Goal: Task Accomplishment & Management: Complete application form

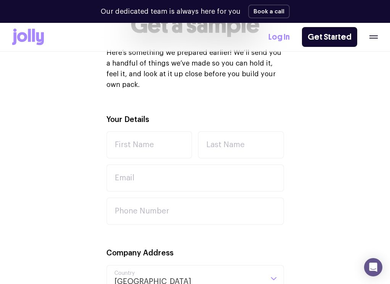
scroll to position [212, 0]
type input "zac"
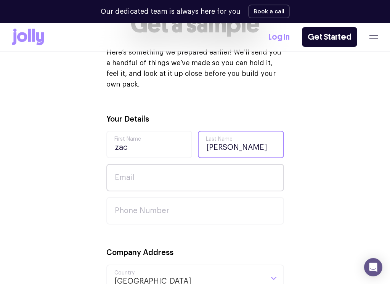
type input "[PERSON_NAME]"
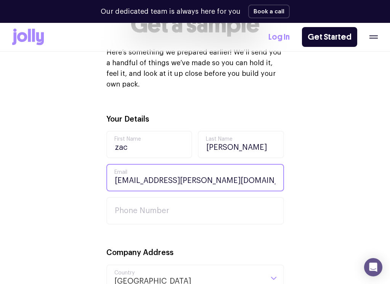
type input "[EMAIL_ADDRESS][PERSON_NAME][DOMAIN_NAME]"
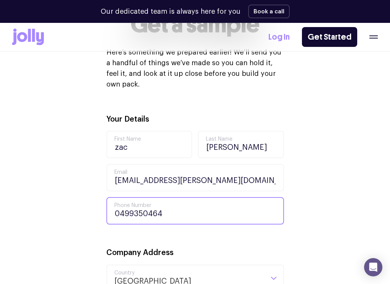
type input "0499350464"
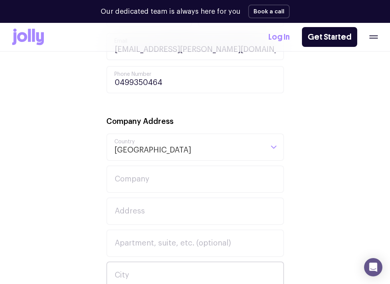
scroll to position [367, 0]
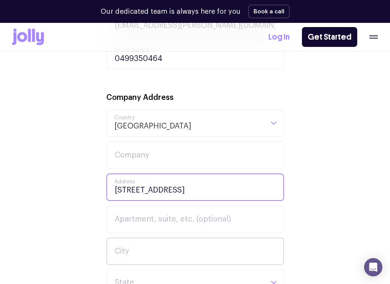
type input "[STREET_ADDRESS]"
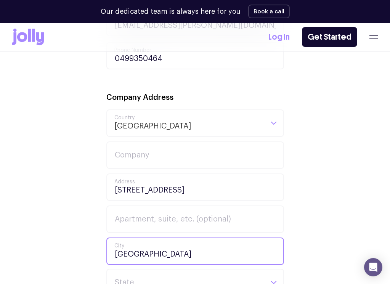
type input "[GEOGRAPHIC_DATA]"
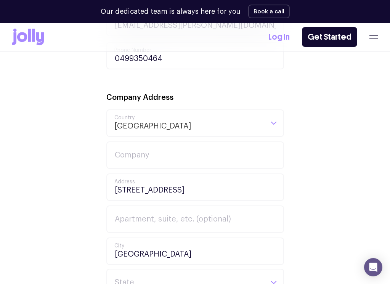
click at [341, 200] on div "Your Details zac First Name [PERSON_NAME] Last Name [EMAIL_ADDRESS][PERSON_NAME…" at bounding box center [194, 237] width 365 height 557
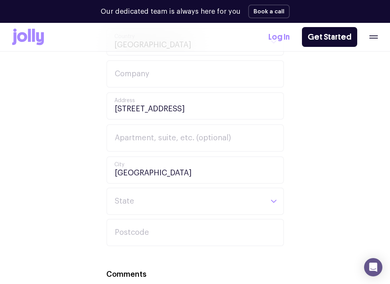
scroll to position [449, 0]
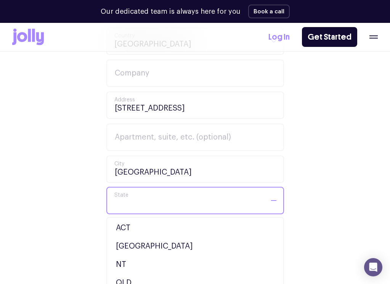
click at [265, 192] on div "Loading..." at bounding box center [273, 200] width 19 height 26
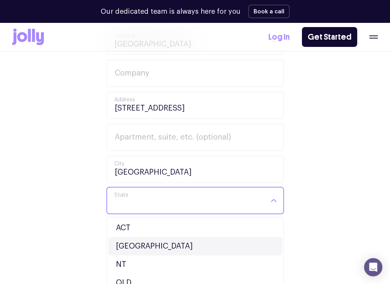
click at [211, 237] on li "[GEOGRAPHIC_DATA]" at bounding box center [195, 246] width 174 height 18
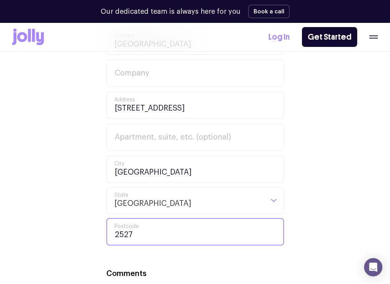
type input "2527"
click at [335, 187] on div "Your Details zac First Name [PERSON_NAME] Last Name [EMAIL_ADDRESS][PERSON_NAME…" at bounding box center [194, 155] width 365 height 557
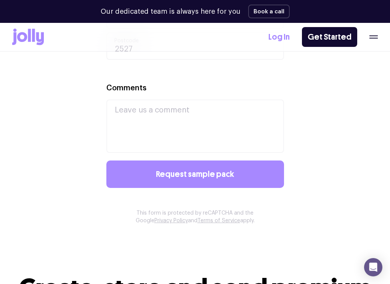
scroll to position [626, 0]
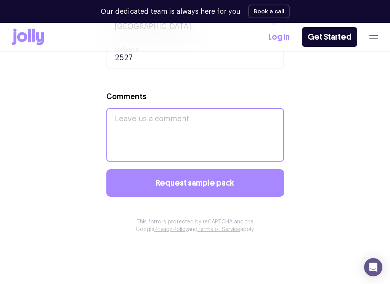
click at [220, 123] on textarea "Comments" at bounding box center [194, 134] width 177 height 53
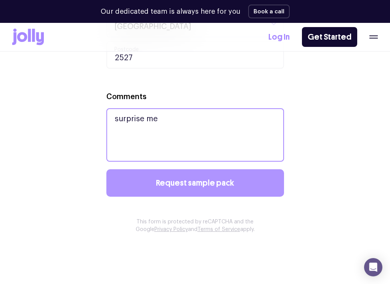
type textarea "surprise me"
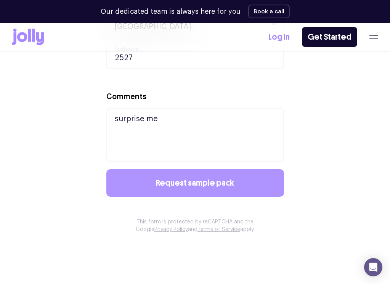
click at [192, 180] on button "Request sample pack" at bounding box center [194, 182] width 177 height 27
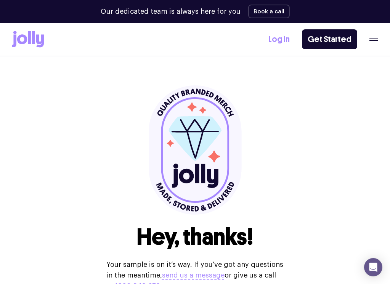
scroll to position [0, 0]
